Goal: Transaction & Acquisition: Subscribe to service/newsletter

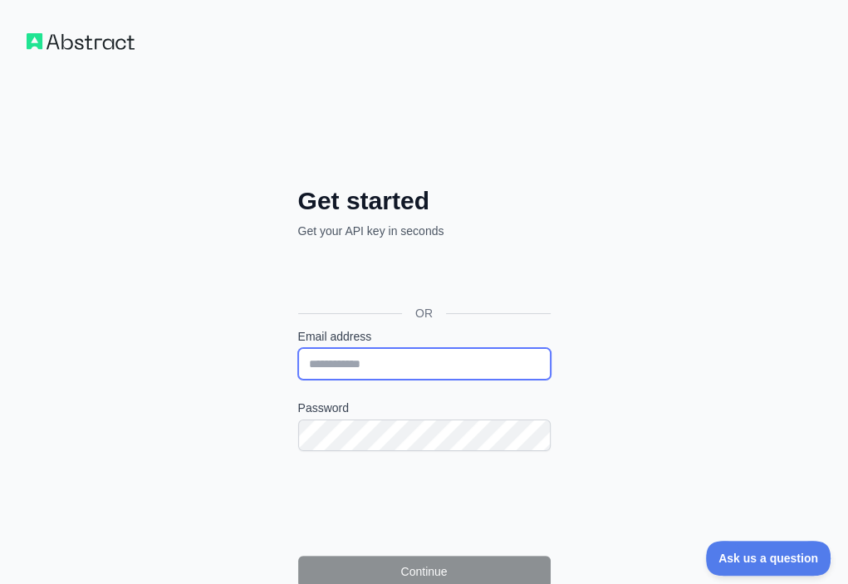
click at [298, 348] on input "Email address" at bounding box center [424, 364] width 253 height 32
paste input "**********"
type input "**********"
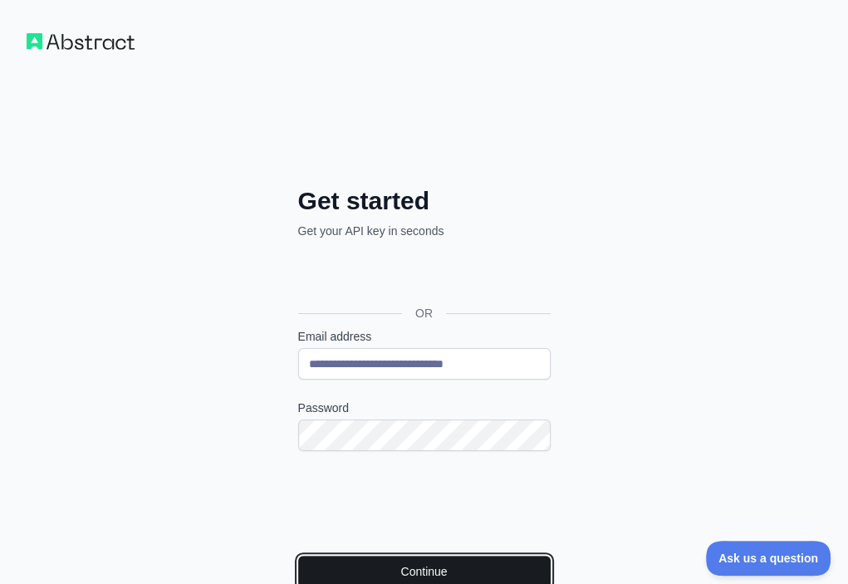
click at [298, 556] on button "Continue" at bounding box center [424, 572] width 253 height 32
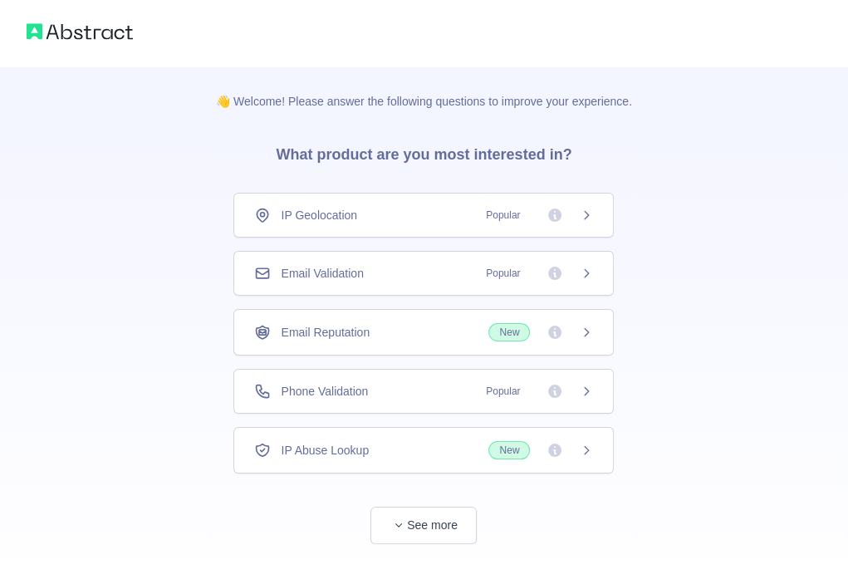
click at [405, 273] on div "Email Validation Popular" at bounding box center [423, 273] width 339 height 17
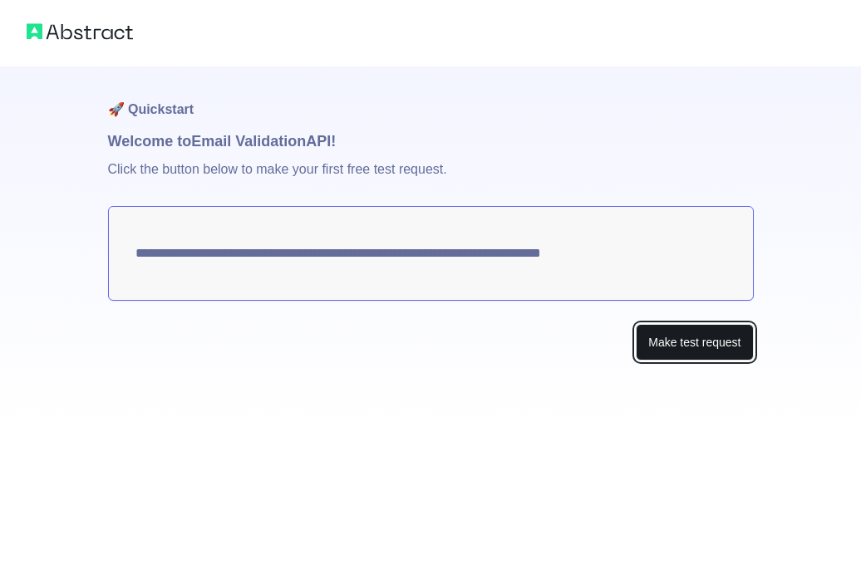
click at [662, 353] on button "Make test request" at bounding box center [694, 342] width 117 height 37
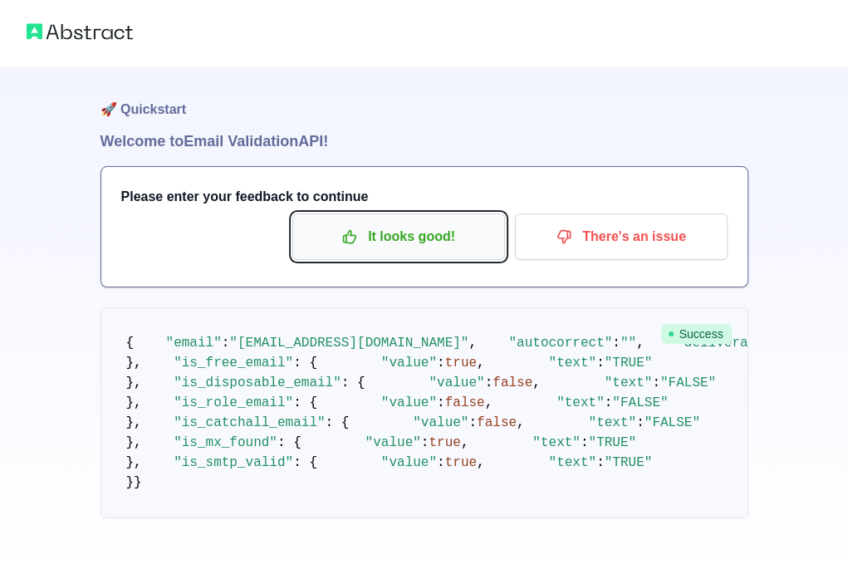
click at [445, 229] on p "It looks good!" at bounding box center [399, 237] width 188 height 28
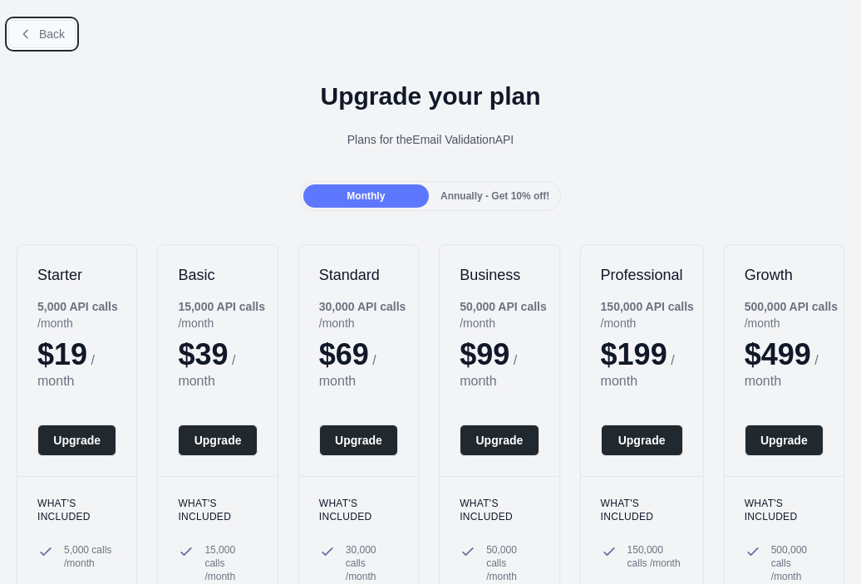
click at [56, 37] on span "Back" at bounding box center [52, 33] width 26 height 13
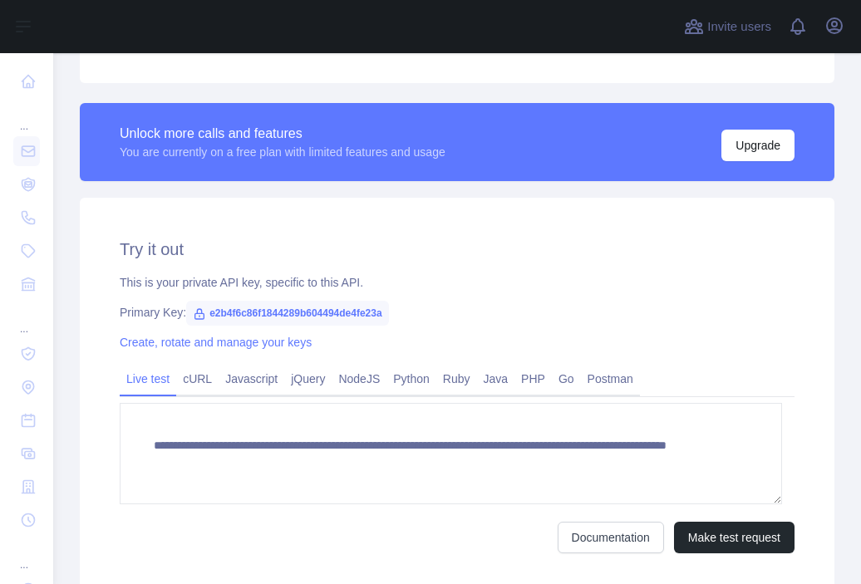
scroll to position [428, 0]
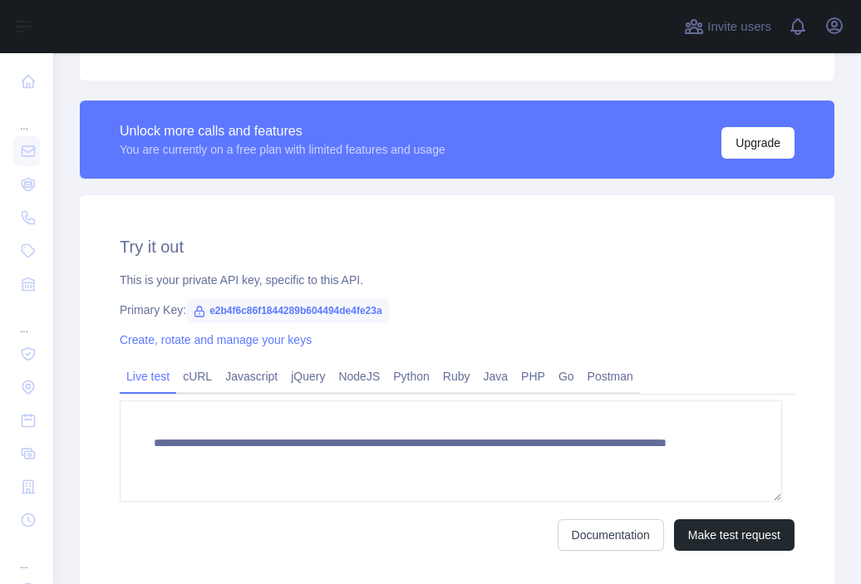
click at [316, 311] on span "e2b4f6c86f1844289b604494de4fe23a" at bounding box center [287, 310] width 203 height 25
copy span "e2b4f6c86f1844289b604494de4fe23a"
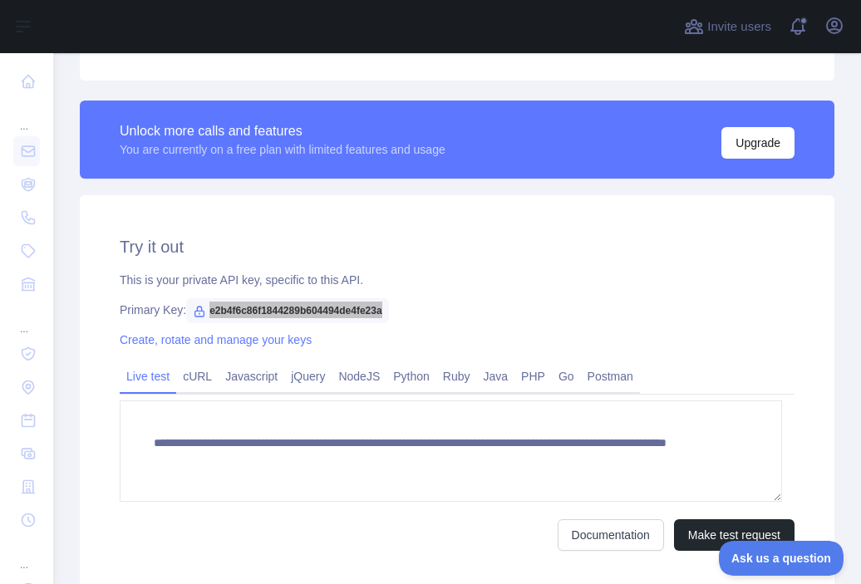
scroll to position [0, 0]
